Goal: Navigation & Orientation: Find specific page/section

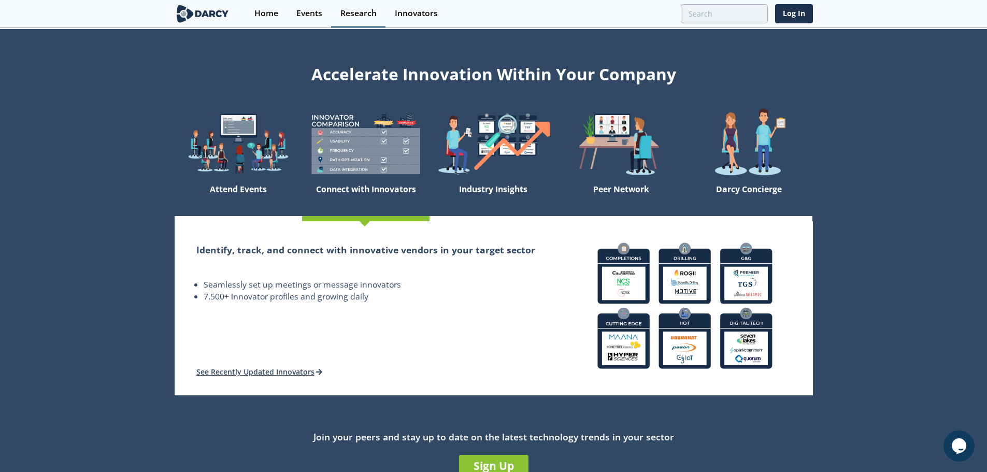
click at [350, 16] on div "Research" at bounding box center [358, 13] width 36 height 8
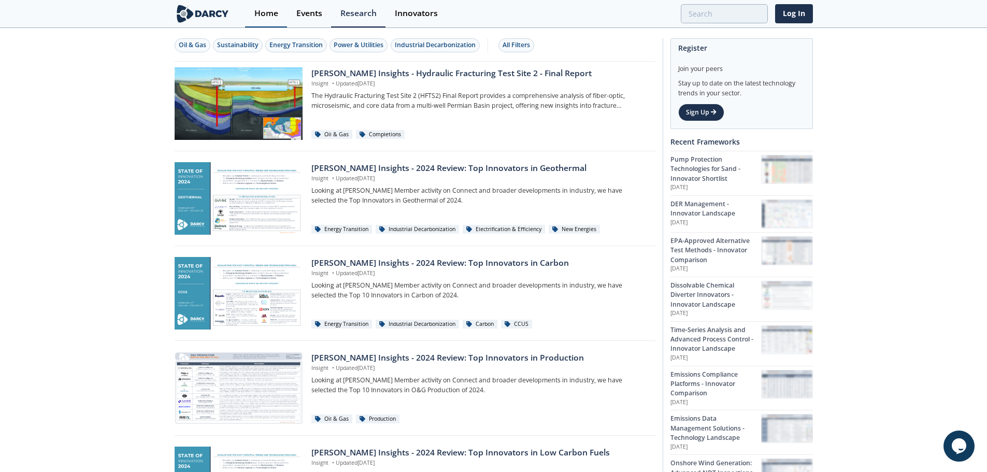
click at [266, 12] on div "Home" at bounding box center [266, 13] width 24 height 8
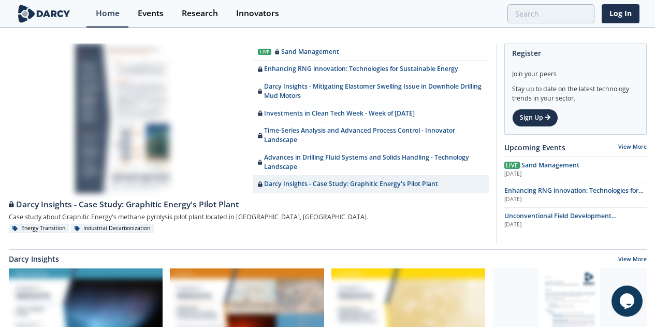
click at [45, 10] on img at bounding box center [44, 14] width 56 height 18
